Goal: Task Accomplishment & Management: Manage account settings

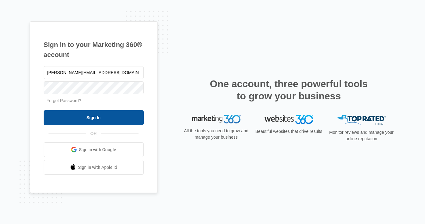
type input "[PERSON_NAME][EMAIL_ADDRESS][DOMAIN_NAME]"
click at [95, 116] on input "Sign In" at bounding box center [94, 117] width 100 height 15
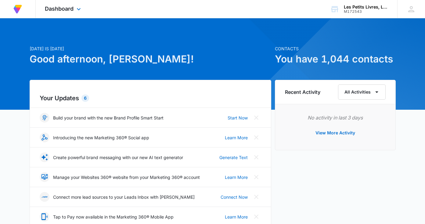
click at [74, 6] on div "Dashboard Apps Reputation Forms CRM Email Payments Intelligence Files Brand Set…" at bounding box center [64, 9] width 56 height 18
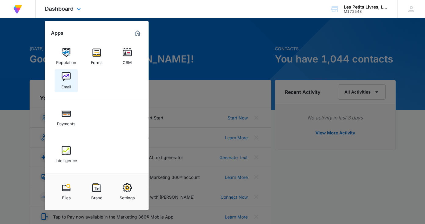
click at [66, 78] on img at bounding box center [66, 76] width 9 height 9
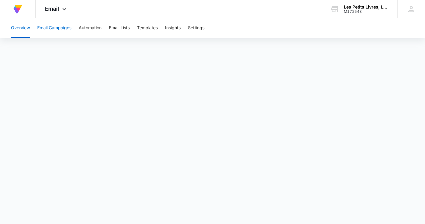
click at [51, 29] on button "Email Campaigns" at bounding box center [54, 28] width 34 height 20
click at [411, 8] on icon at bounding box center [410, 9] width 9 height 9
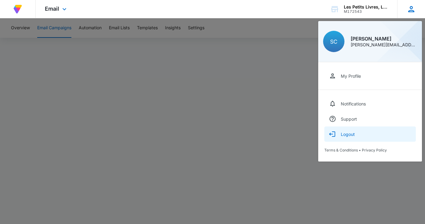
click at [347, 134] on div "Logout" at bounding box center [347, 134] width 14 height 5
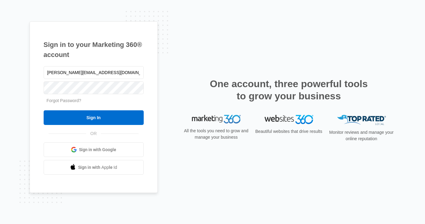
type input "[PERSON_NAME][EMAIL_ADDRESS][DOMAIN_NAME]"
